Goal: Register for event/course

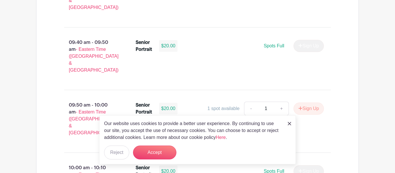
scroll to position [659, 0]
click at [301, 107] on icon "submit" at bounding box center [301, 109] width 4 height 5
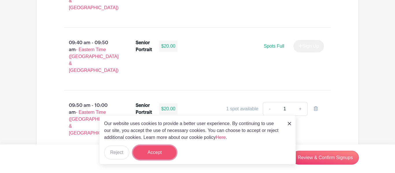
click at [157, 155] on button "Accept" at bounding box center [154, 153] width 43 height 14
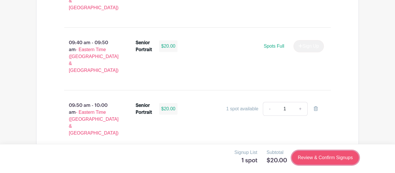
click at [330, 160] on link "Review & Confirm Signups" at bounding box center [325, 158] width 67 height 14
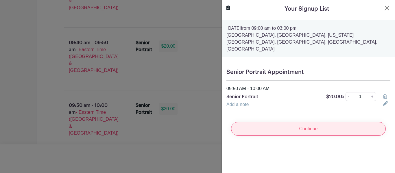
click at [327, 122] on input "Continue" at bounding box center [308, 129] width 155 height 14
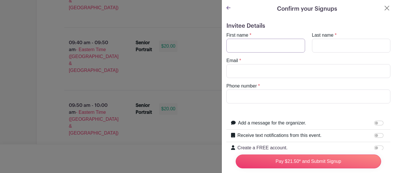
click at [276, 43] on input "First name" at bounding box center [266, 46] width 79 height 14
type input "Amira"
type input "[EMAIL_ADDRESS][DOMAIN_NAME]"
click at [339, 41] on input "Last name" at bounding box center [351, 46] width 79 height 14
type input "Hjiri"
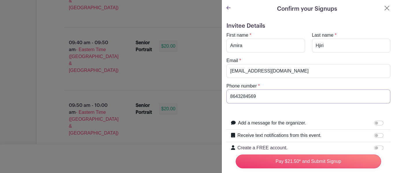
click at [266, 96] on input "8643284569" at bounding box center [309, 97] width 164 height 14
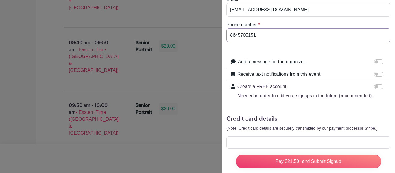
scroll to position [63, 0]
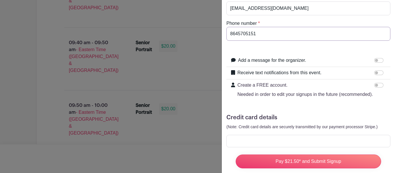
type input "8645705151"
click at [378, 73] on input "Receive text notifications from this event." at bounding box center [379, 73] width 9 height 5
checkbox input "true"
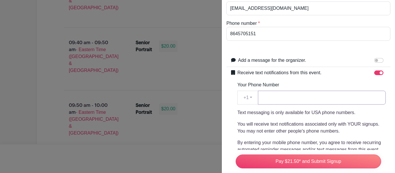
click at [359, 96] on input "Your Phone Number" at bounding box center [322, 98] width 128 height 14
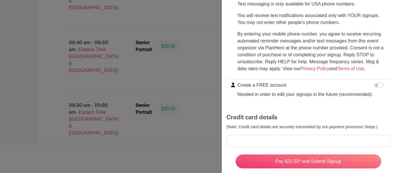
scroll to position [183, 0]
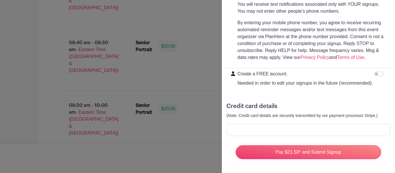
type input "8645705151"
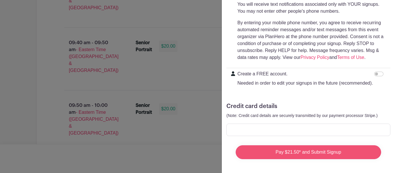
click at [303, 150] on input "Pay $21.50* and Submit Signup" at bounding box center [309, 153] width 146 height 14
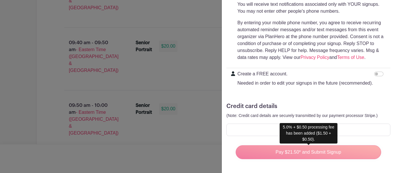
click at [313, 155] on div "Pay $21.50* and Submit Signup" at bounding box center [308, 152] width 155 height 23
